Goal: Information Seeking & Learning: Learn about a topic

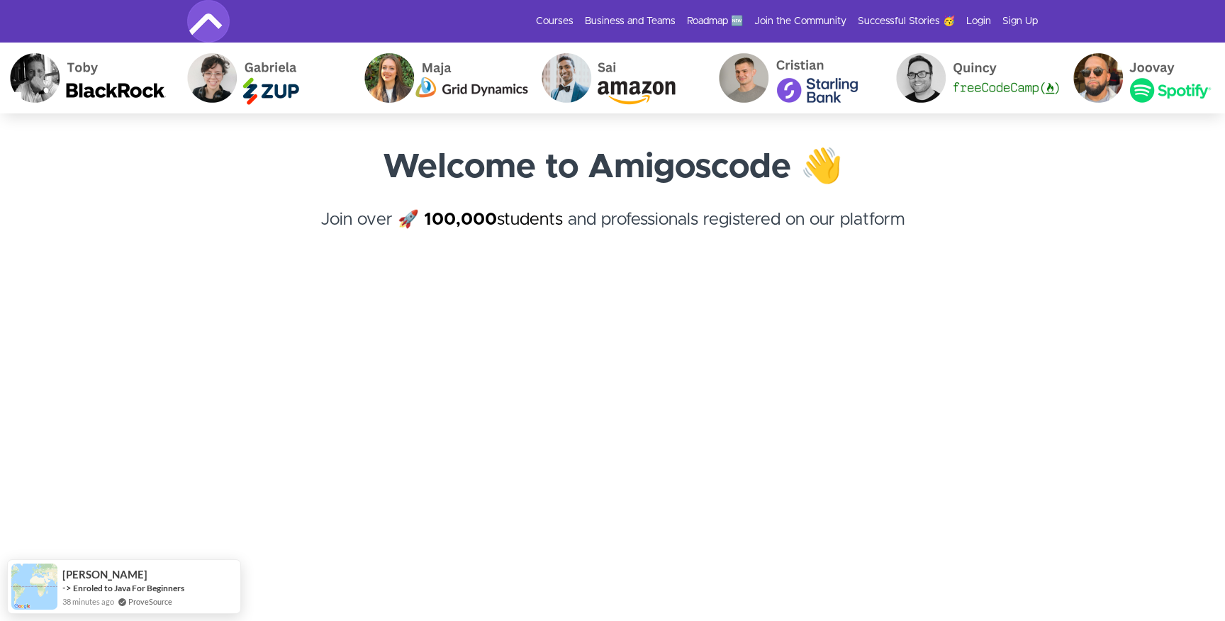
click at [561, 10] on div "Courses Business and Teams Roadmap 🆕 Join the Community Successful Stories 🥳 Lo…" at bounding box center [612, 21] width 850 height 43
click at [560, 21] on link "Courses" at bounding box center [555, 21] width 38 height 14
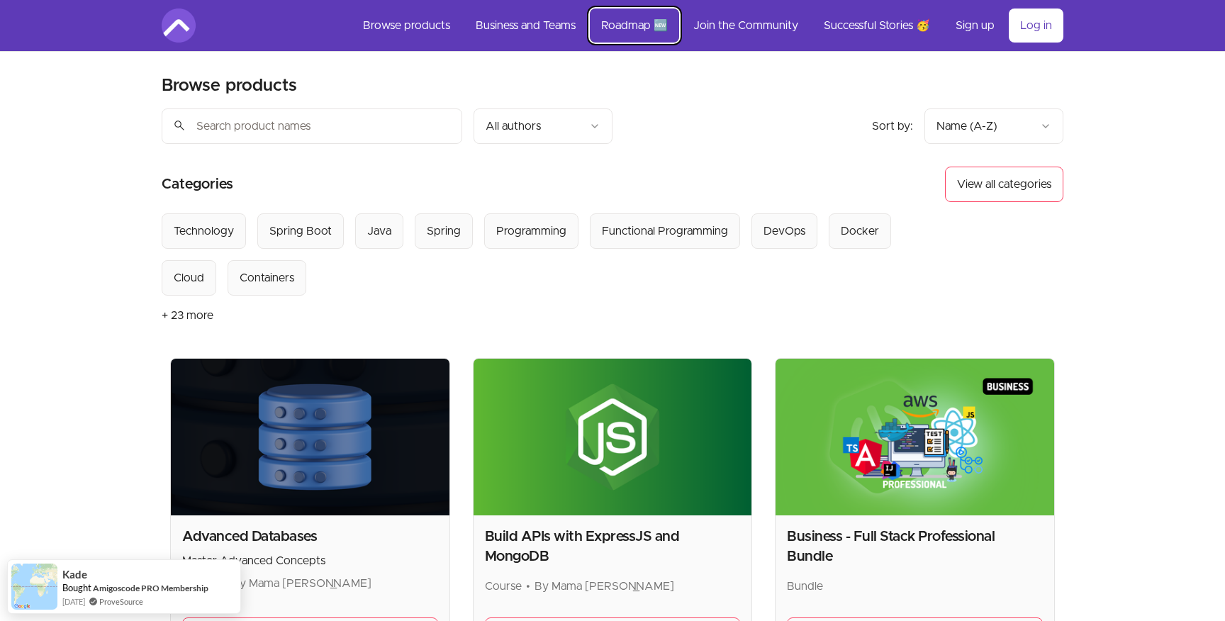
click at [637, 17] on link "Roadmap 🆕" at bounding box center [634, 26] width 89 height 34
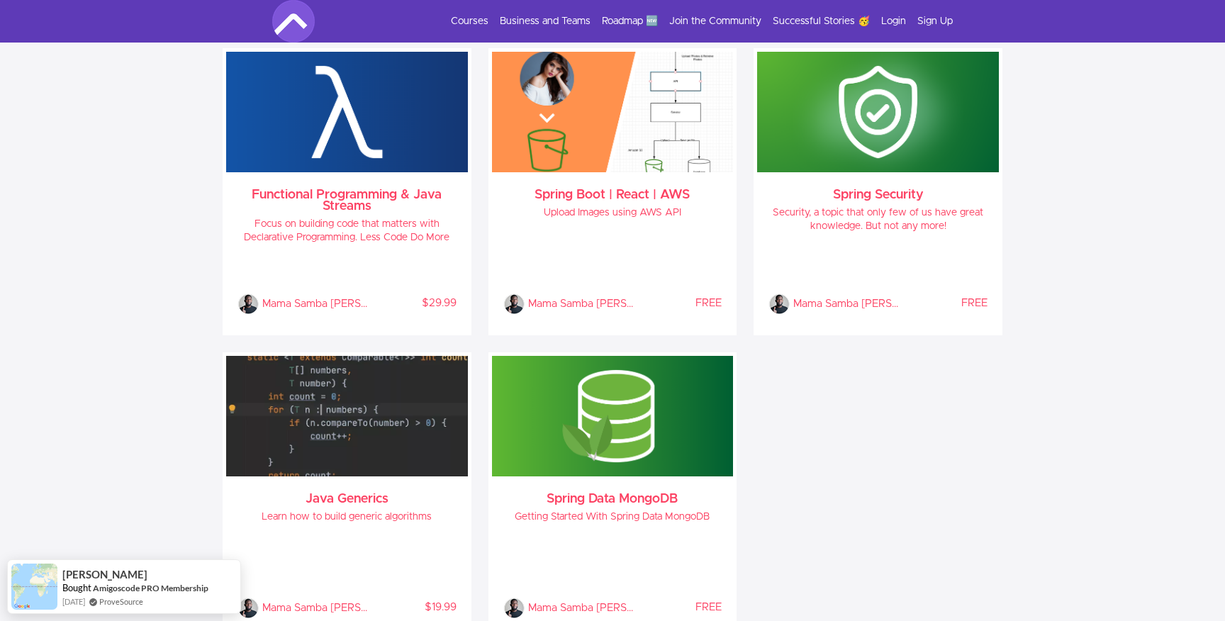
scroll to position [846, 0]
